Goal: Information Seeking & Learning: Learn about a topic

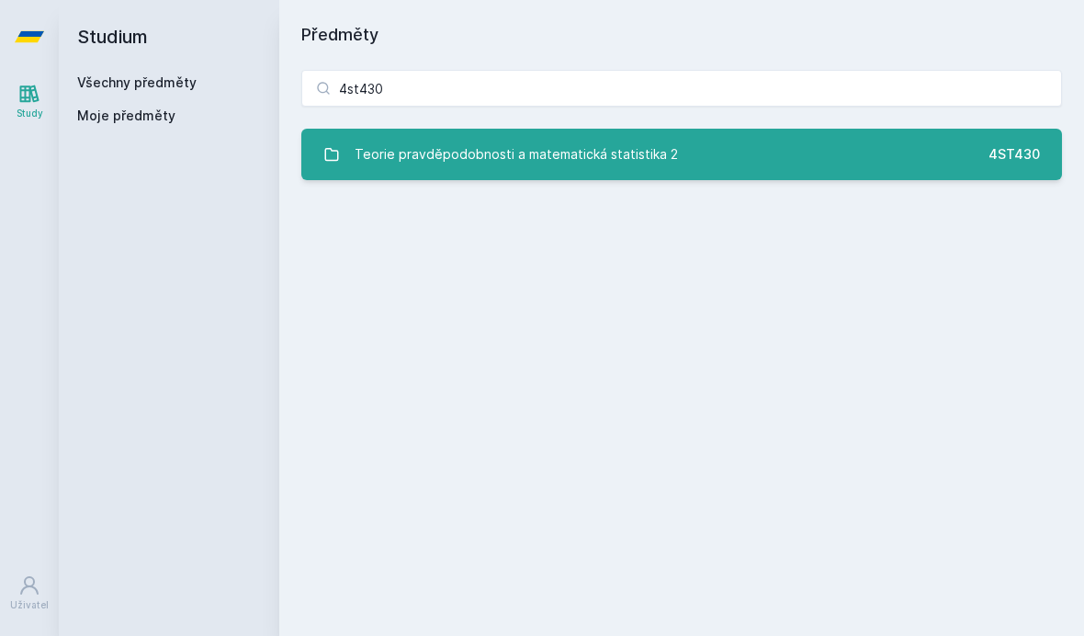
type input "4st430"
click at [798, 154] on link "Teorie pravděpodobnosti a matematická statistika 2 4ST430" at bounding box center [681, 154] width 761 height 51
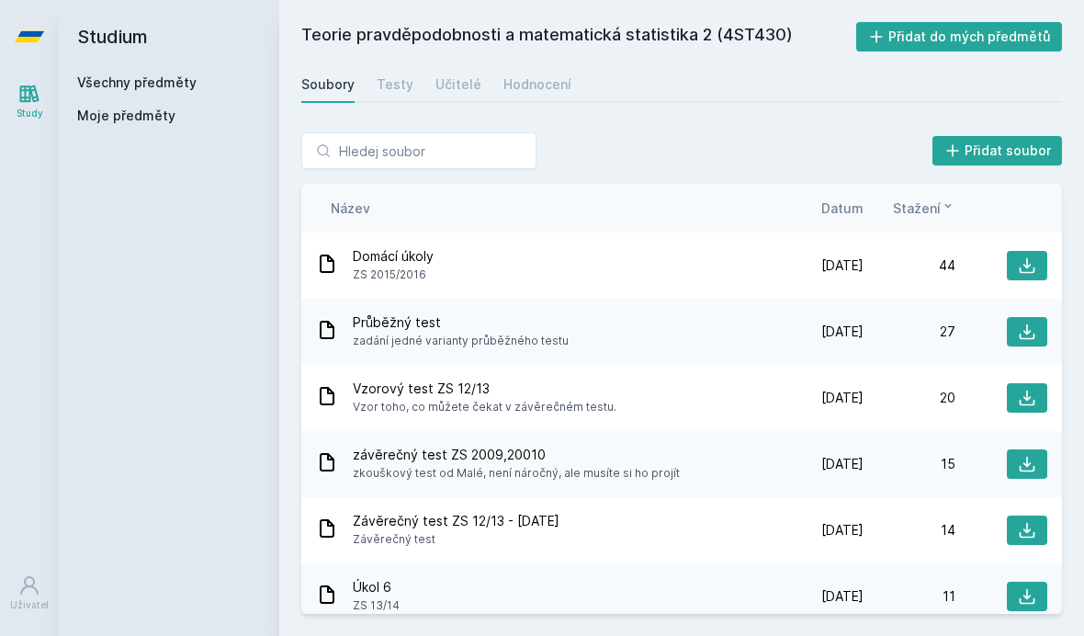
scroll to position [5, 0]
click at [398, 70] on link "Testy" at bounding box center [395, 84] width 37 height 37
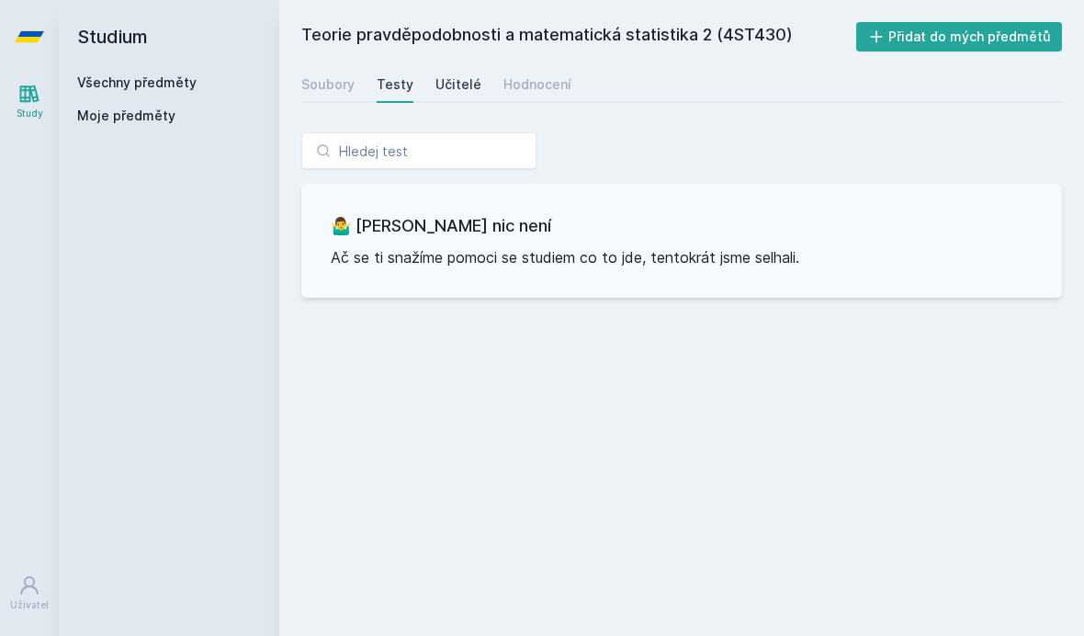
click at [465, 85] on div "Učitelé" at bounding box center [459, 84] width 46 height 18
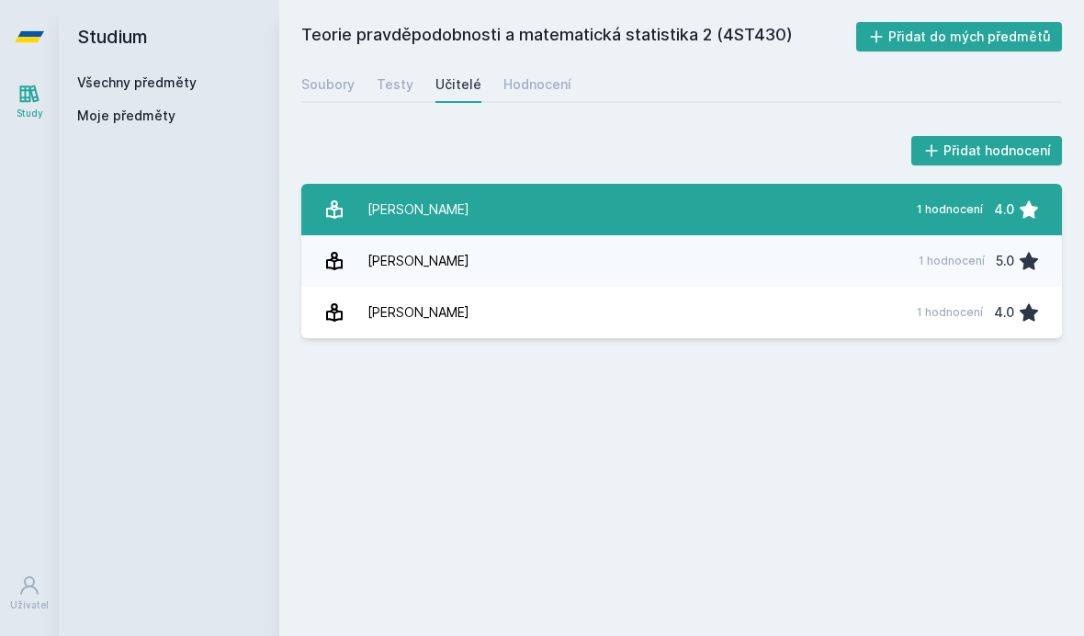
click at [614, 213] on link "[PERSON_NAME] 1 hodnocení 4.0" at bounding box center [681, 209] width 761 height 51
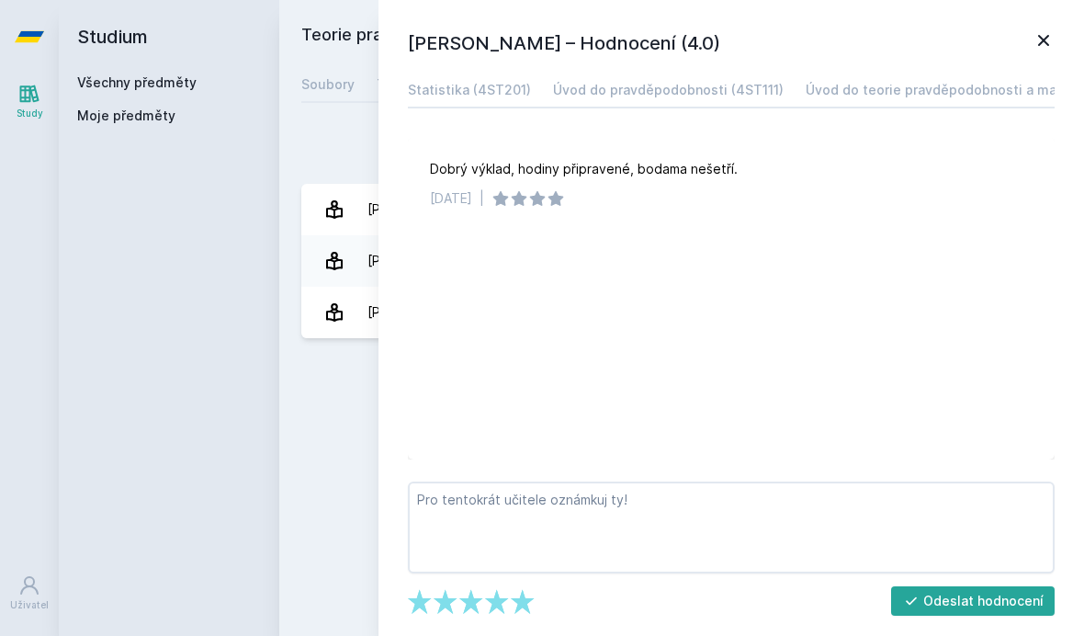
click at [334, 122] on div "Přidat hodnocení [PERSON_NAME] – Hodnocení (4.0) Statistika (4ST201) Úvod do pr…" at bounding box center [681, 235] width 805 height 250
click at [327, 84] on div "Soubory" at bounding box center [327, 84] width 53 height 18
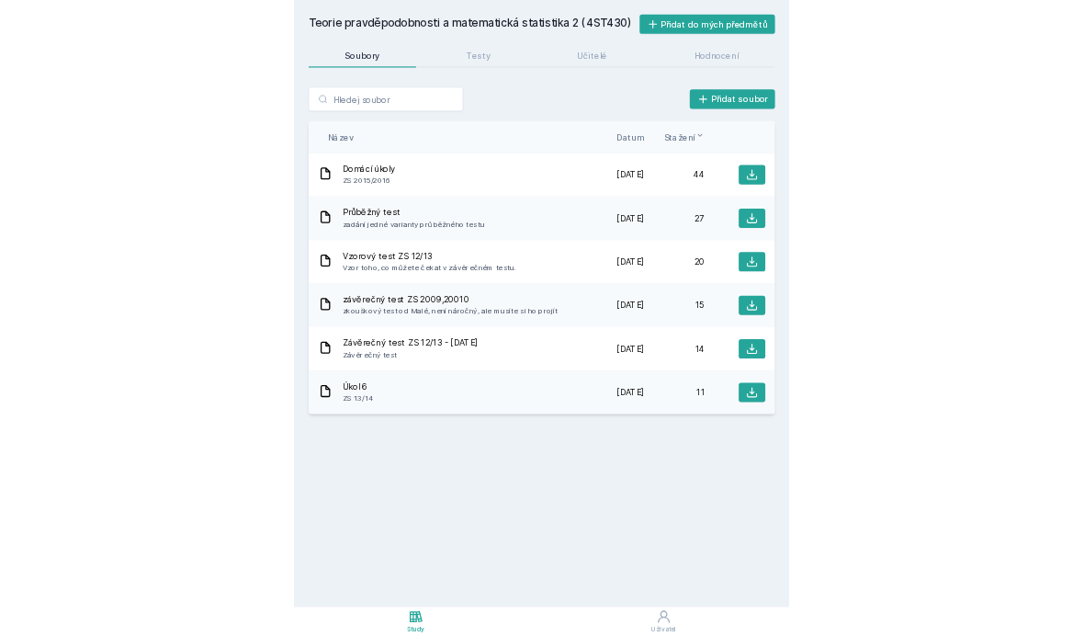
scroll to position [5, 0]
